Goal: Information Seeking & Learning: Learn about a topic

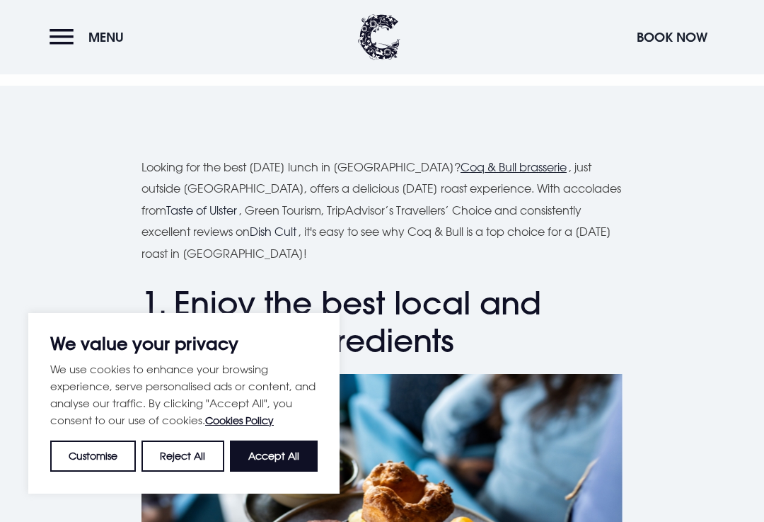
click at [282, 471] on button "Accept All" at bounding box center [274, 455] width 88 height 31
checkbox input "true"
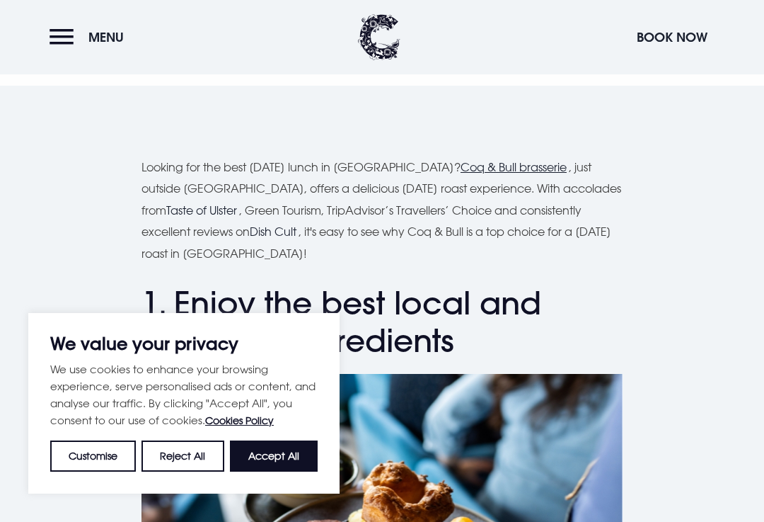
checkbox input "true"
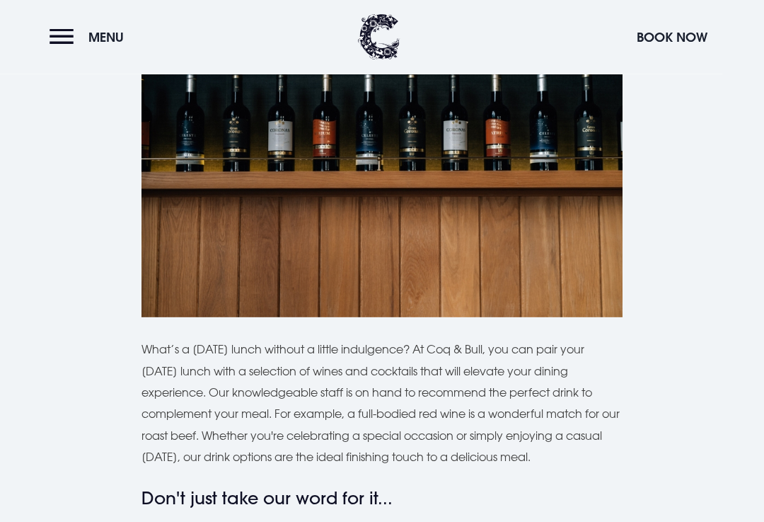
scroll to position [3165, 0]
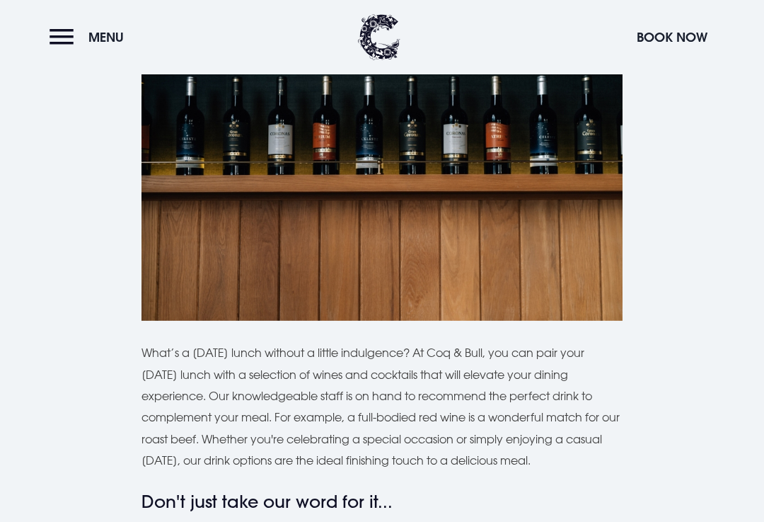
click at [64, 35] on button "Menu" at bounding box center [90, 37] width 81 height 30
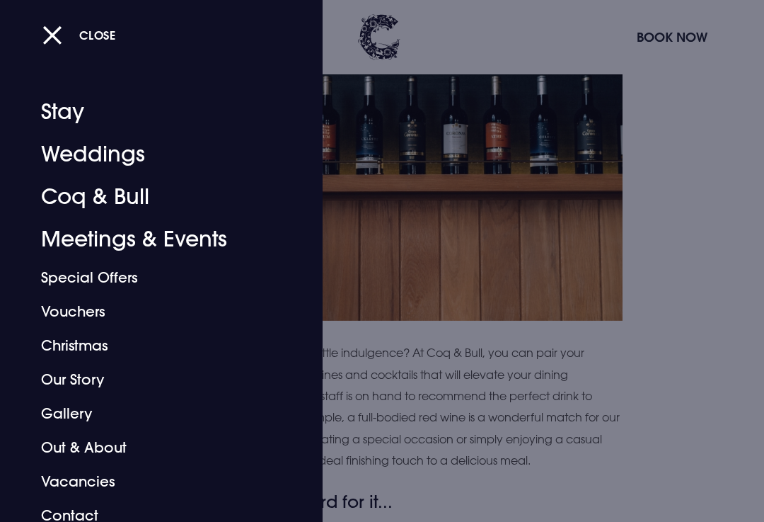
click at [80, 196] on link "Coq & Bull" at bounding box center [151, 196] width 221 height 42
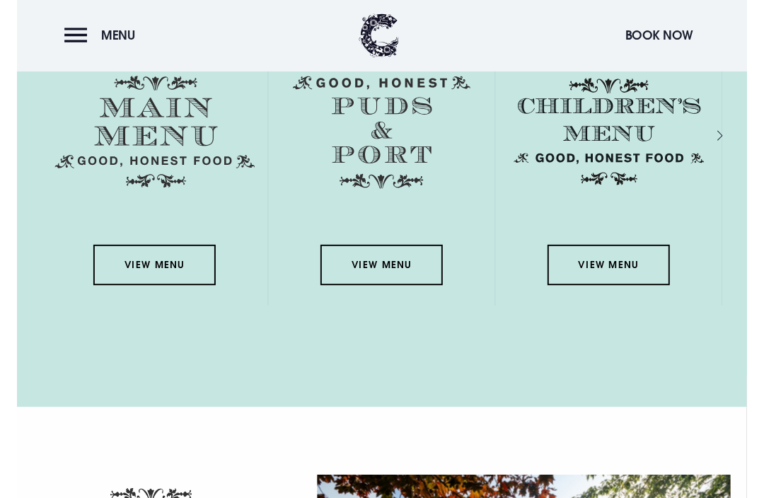
scroll to position [2053, 0]
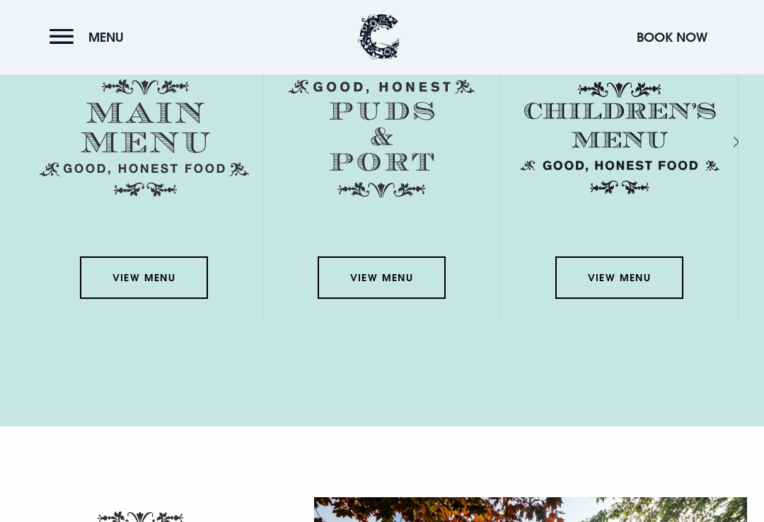
click at [143, 292] on link "View Menu" at bounding box center [143, 278] width 127 height 42
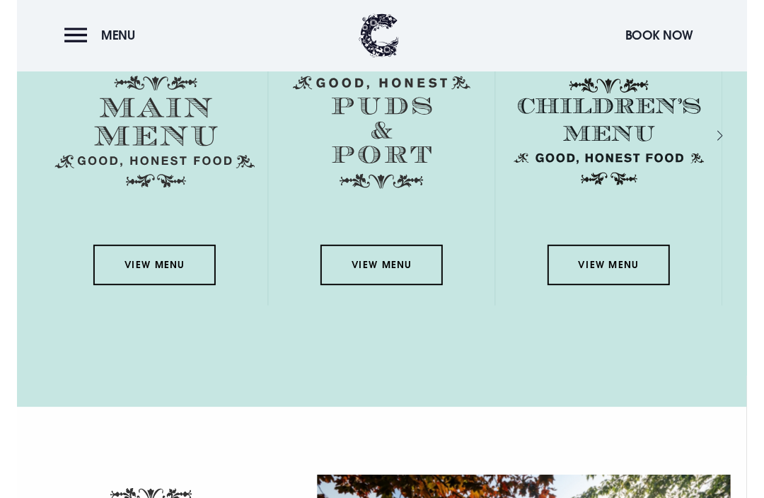
scroll to position [2065, 0]
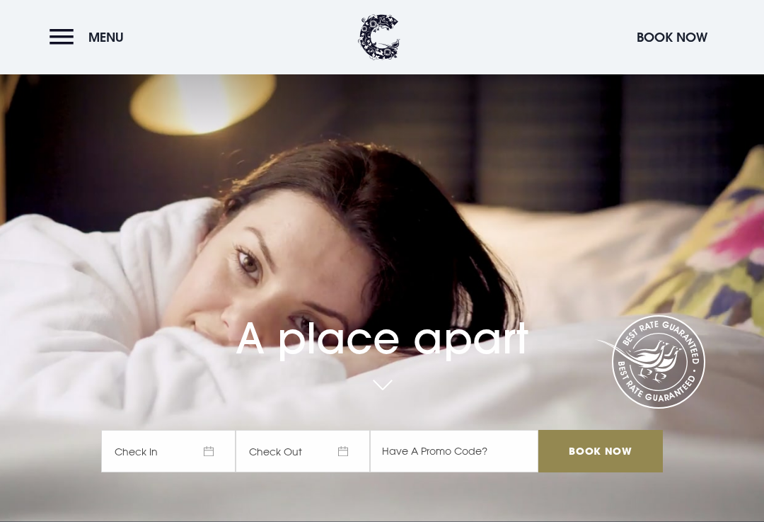
click at [57, 32] on button "Menu" at bounding box center [90, 37] width 81 height 30
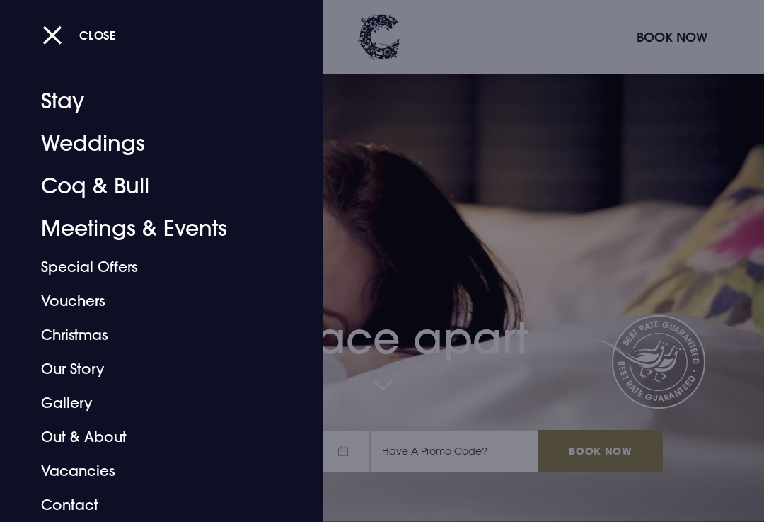
scroll to position [11, 0]
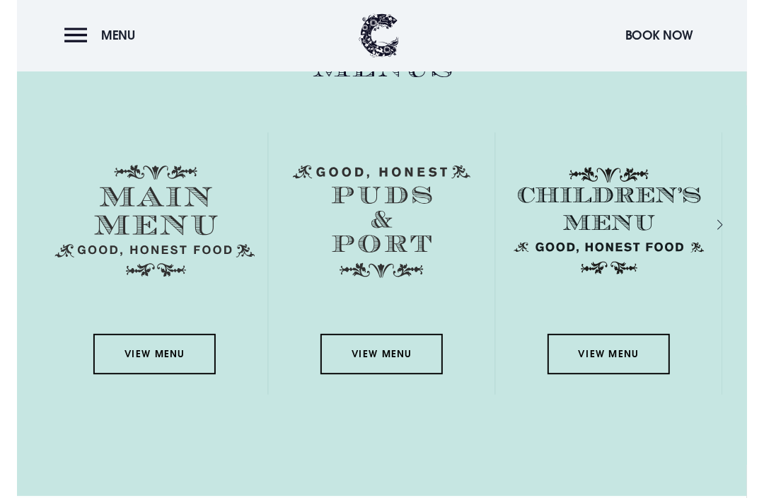
scroll to position [1961, 0]
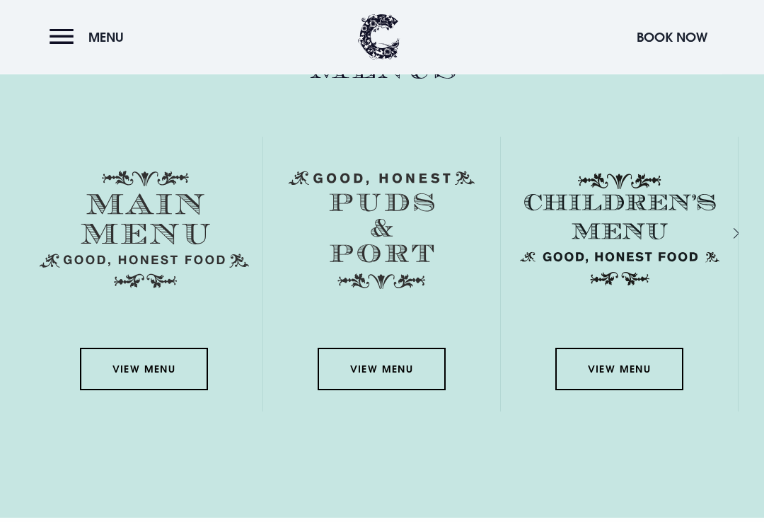
click at [147, 381] on link "View Menu" at bounding box center [143, 369] width 127 height 42
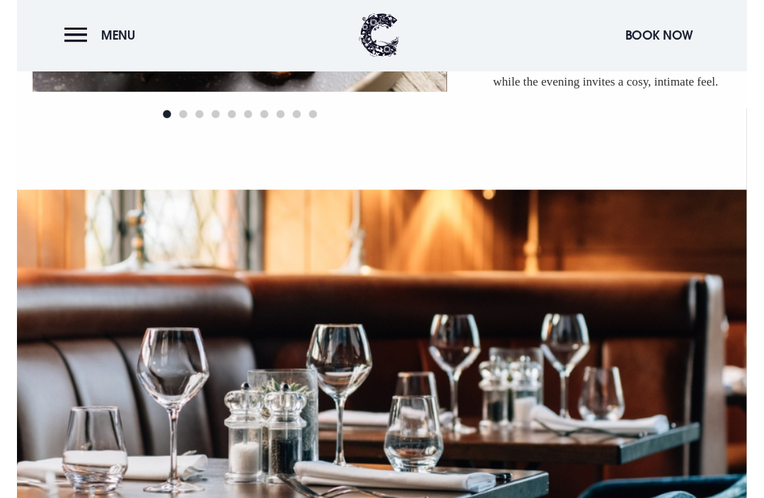
scroll to position [1212, 0]
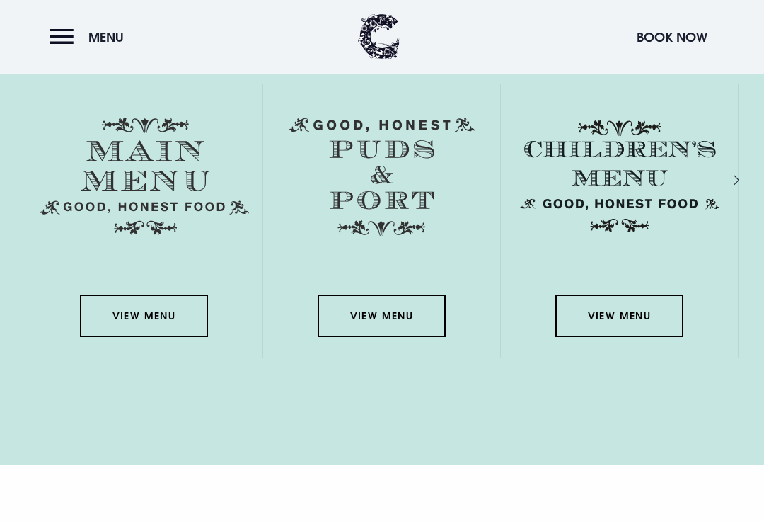
scroll to position [2031, 0]
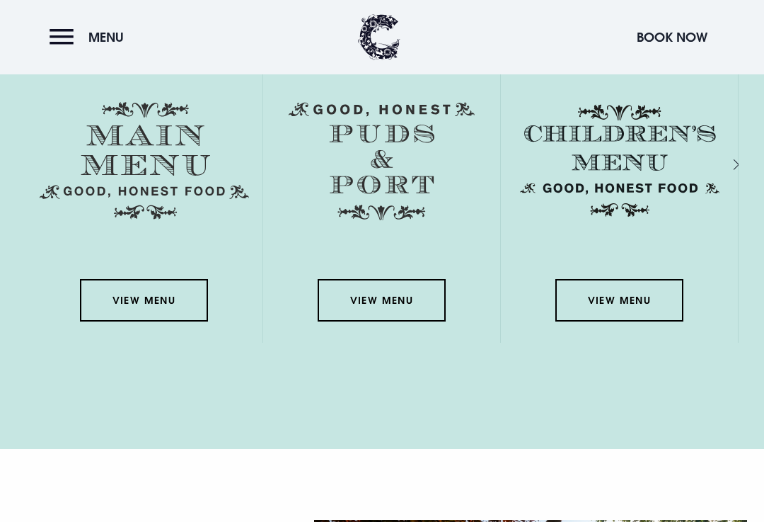
click at [166, 316] on link "View Menu" at bounding box center [143, 300] width 127 height 42
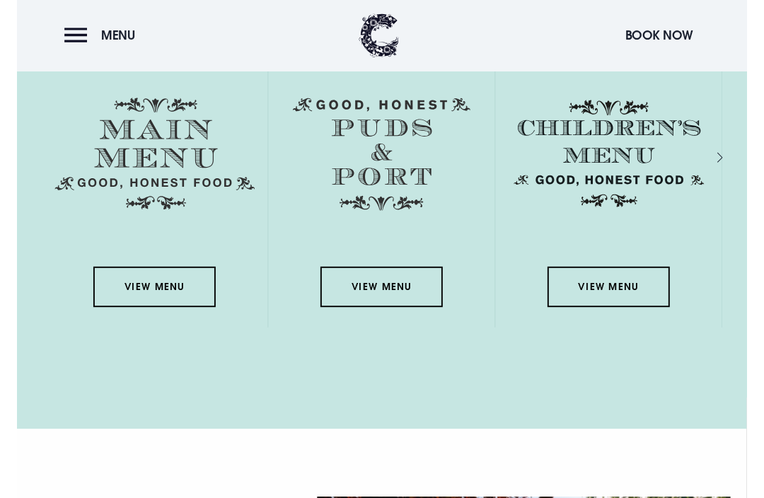
scroll to position [2043, 0]
